Goal: Task Accomplishment & Management: Manage account settings

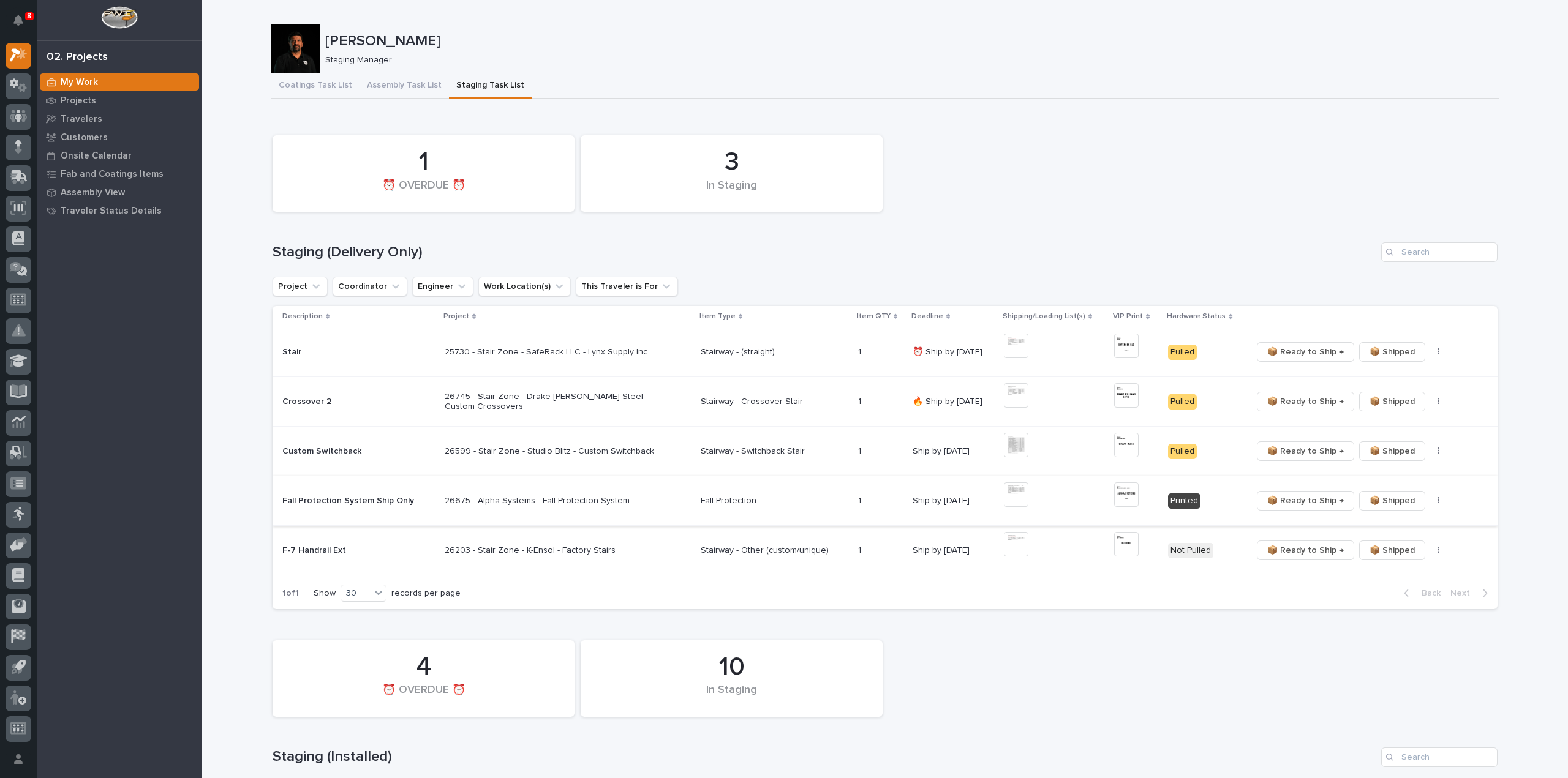
click at [1438, 504] on icon "button" at bounding box center [1438, 501] width 2 height 9
click at [1387, 544] on span "🔩 Hardware" at bounding box center [1387, 544] width 52 height 15
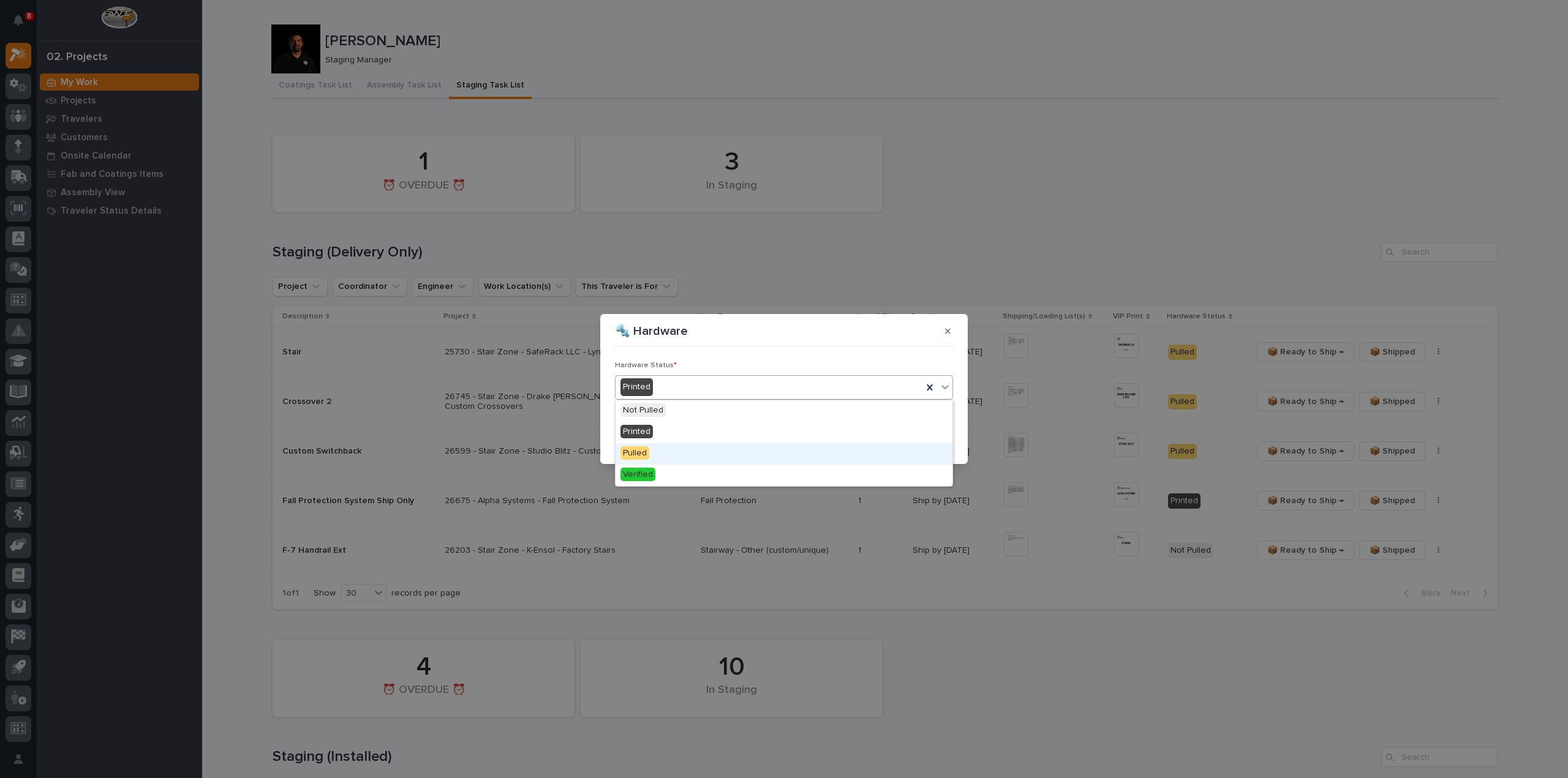
click at [636, 454] on span "Pulled" at bounding box center [634, 453] width 29 height 13
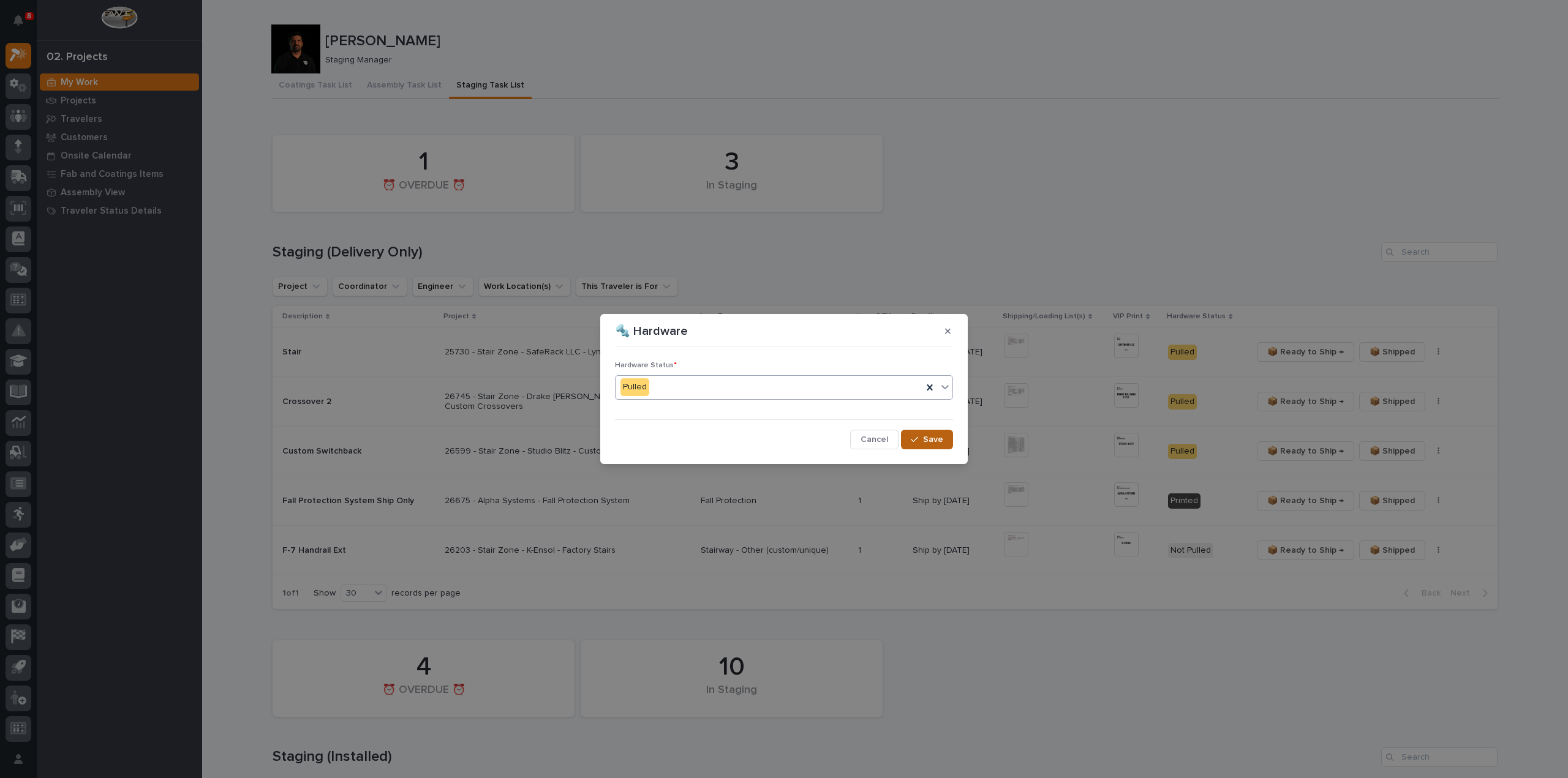
click at [917, 439] on icon "button" at bounding box center [914, 439] width 7 height 9
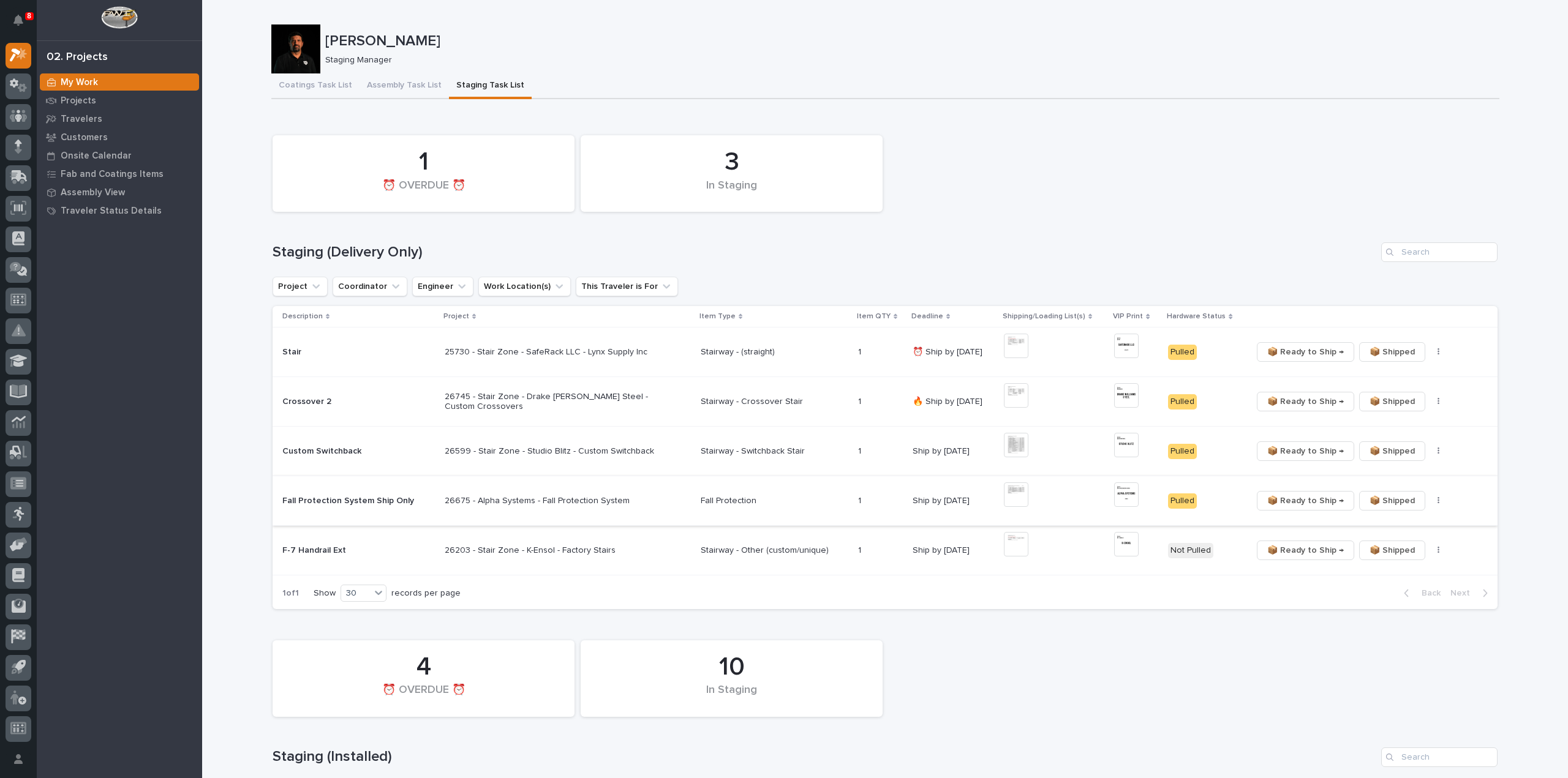
click at [1284, 502] on span "📦 Ready to Ship →" at bounding box center [1306, 500] width 77 height 15
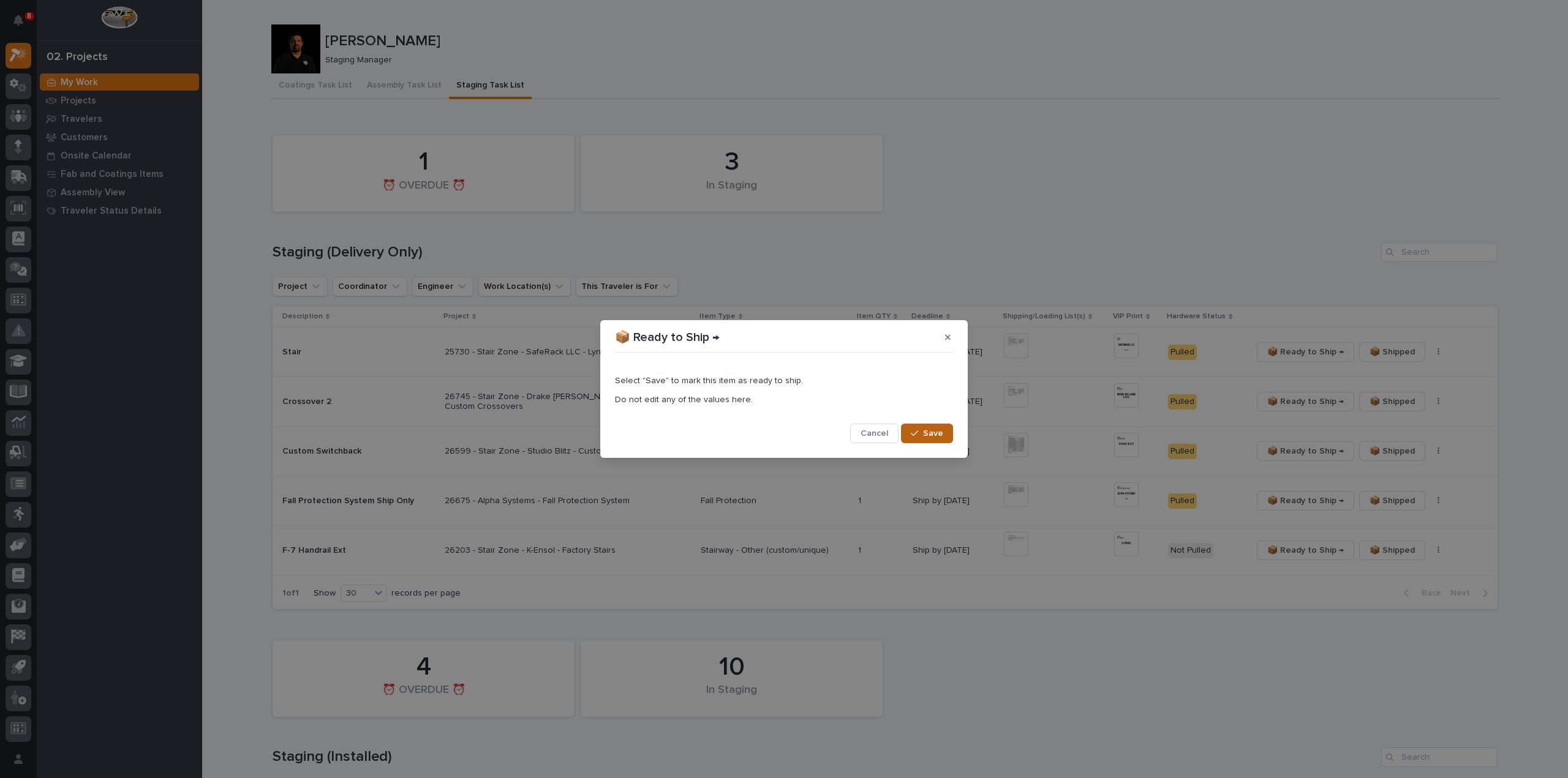
click at [934, 435] on span "Save" at bounding box center [933, 434] width 21 height 11
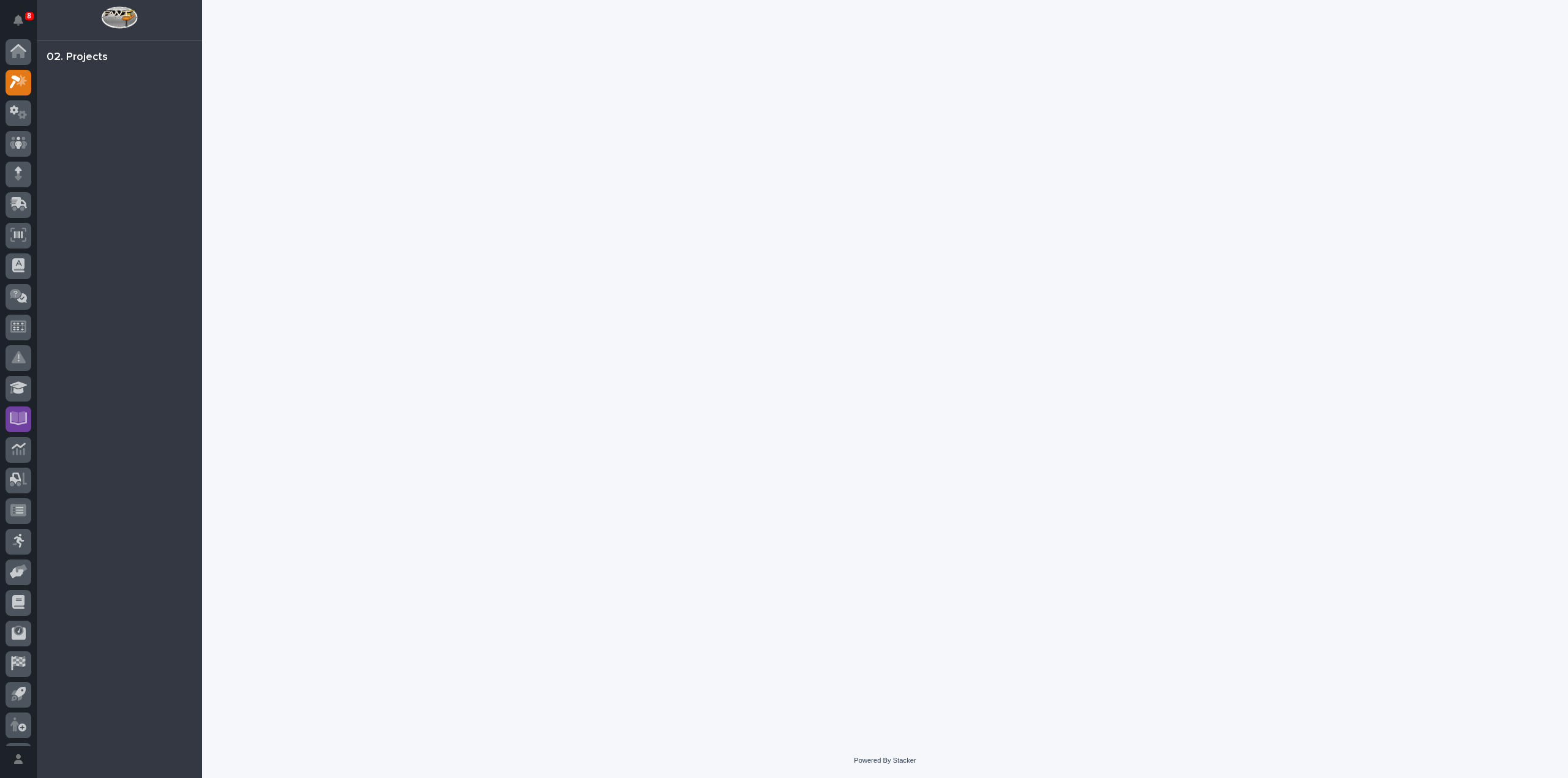
scroll to position [27, 0]
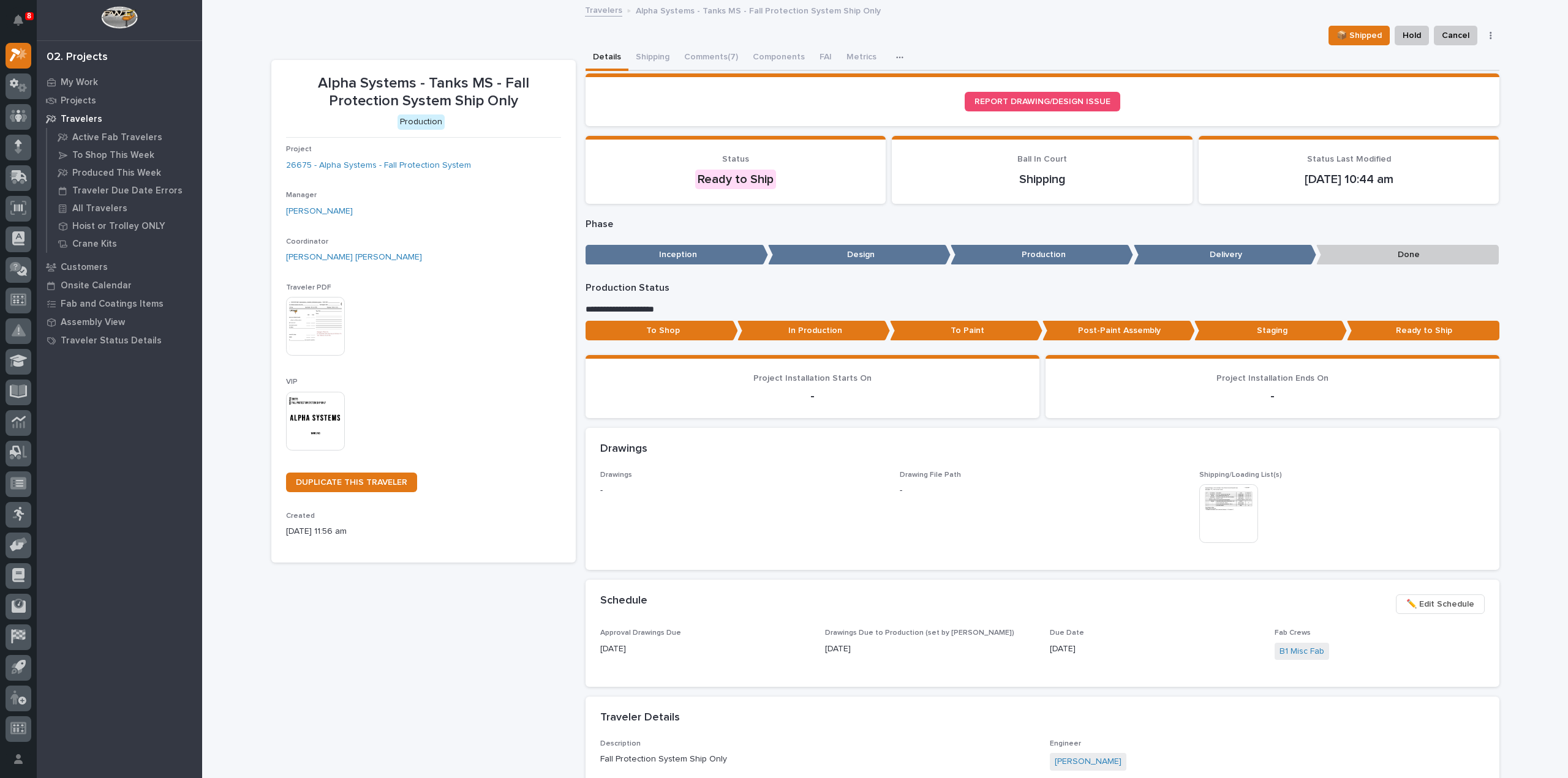
click at [327, 419] on img at bounding box center [315, 421] width 59 height 59
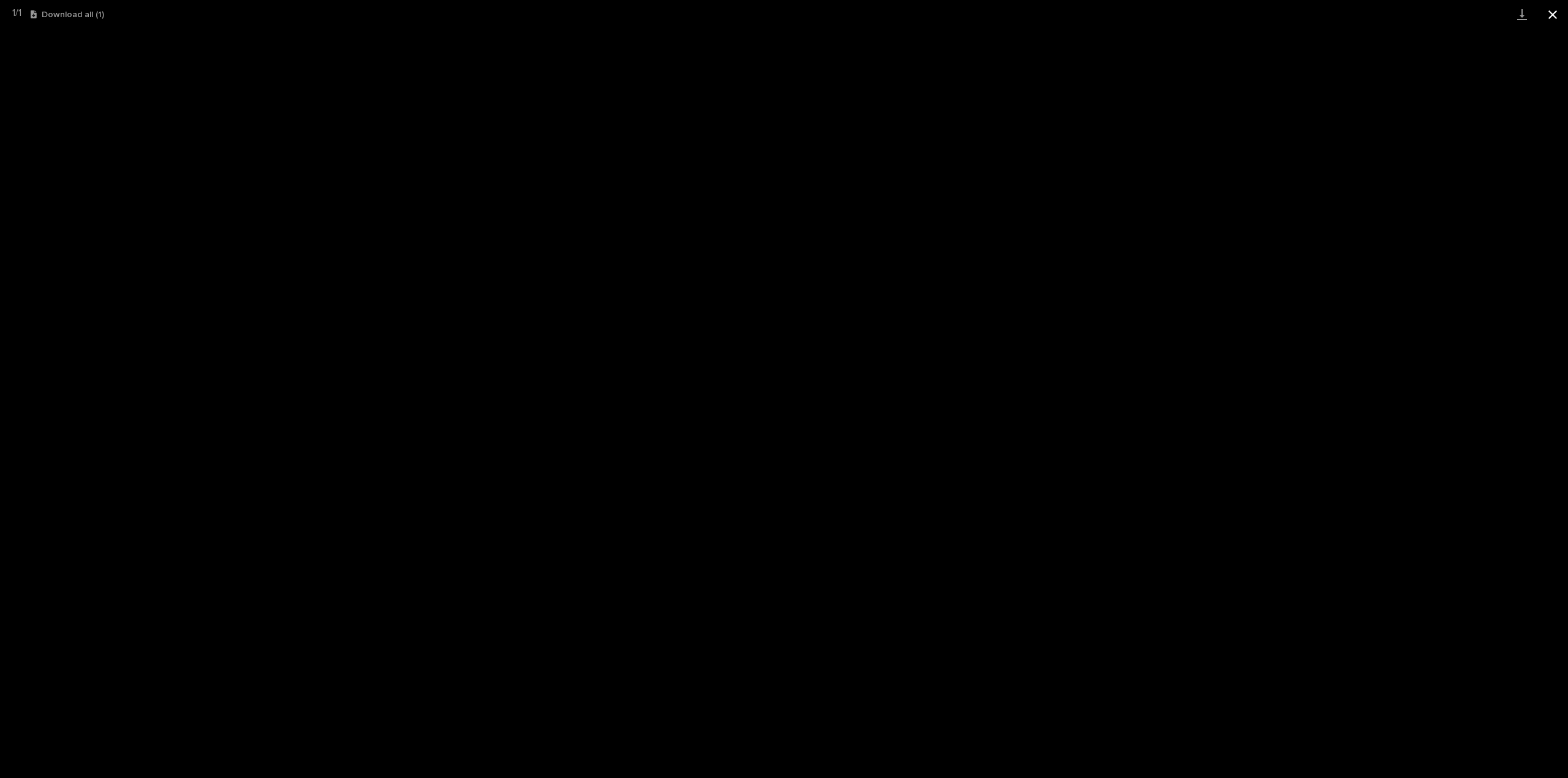
click at [1551, 11] on button "Close gallery" at bounding box center [1552, 14] width 30 height 29
